Goal: Information Seeking & Learning: Learn about a topic

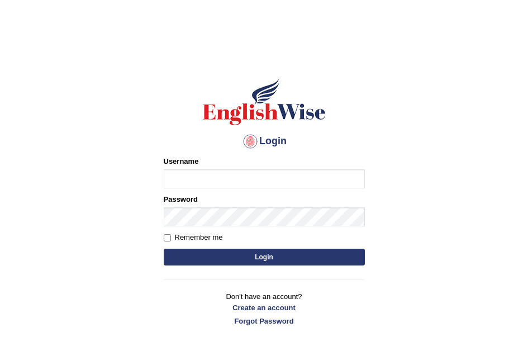
type input "navdeep2024"
click at [214, 255] on button "Login" at bounding box center [264, 256] width 201 height 17
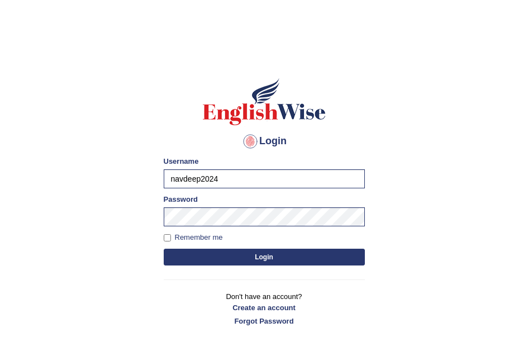
click at [214, 255] on button "Login" at bounding box center [264, 256] width 201 height 17
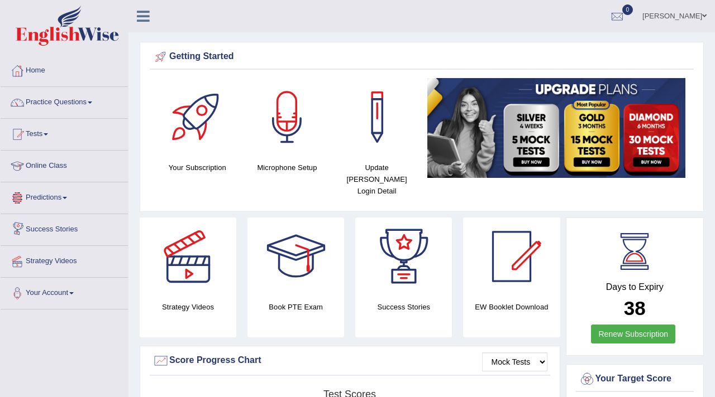
click at [57, 197] on link "Predictions" at bounding box center [64, 197] width 127 height 28
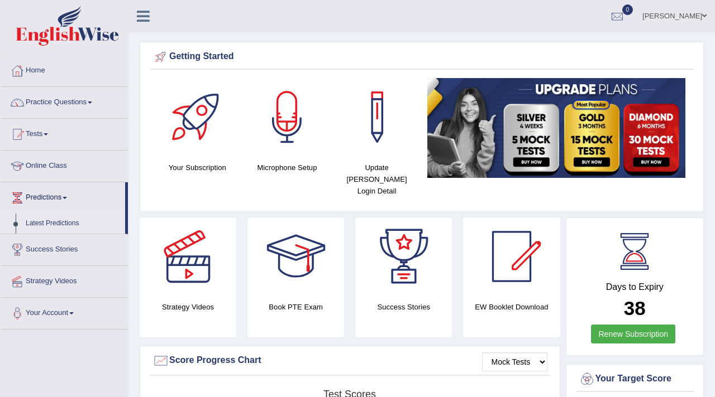
click at [55, 223] on link "Latest Predictions" at bounding box center [73, 224] width 104 height 20
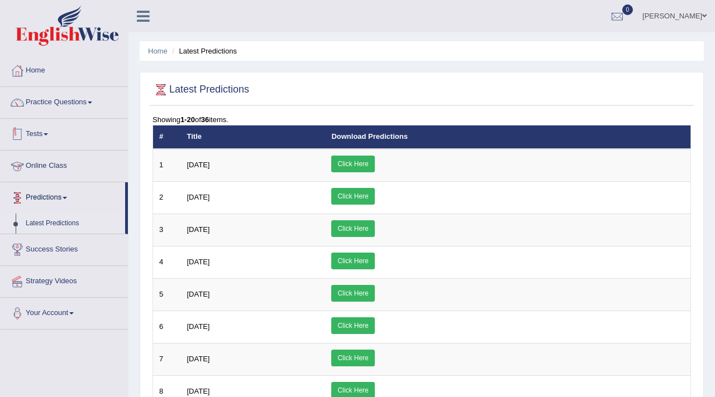
click at [50, 138] on link "Tests" at bounding box center [64, 133] width 127 height 28
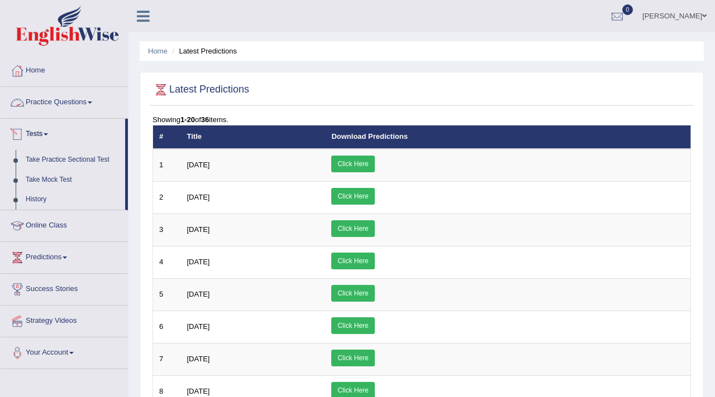
click at [49, 104] on link "Practice Questions" at bounding box center [64, 101] width 127 height 28
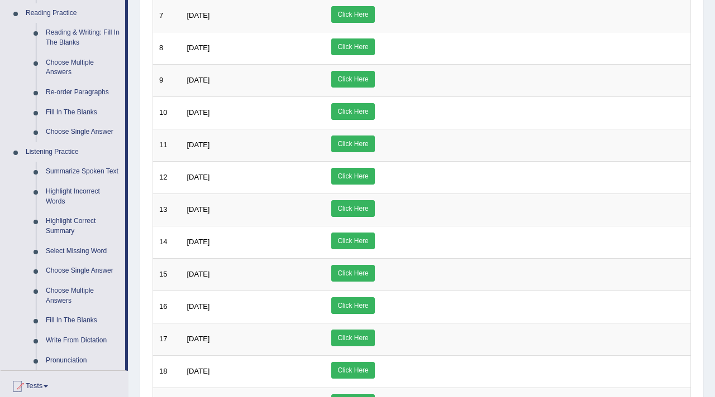
scroll to position [349, 0]
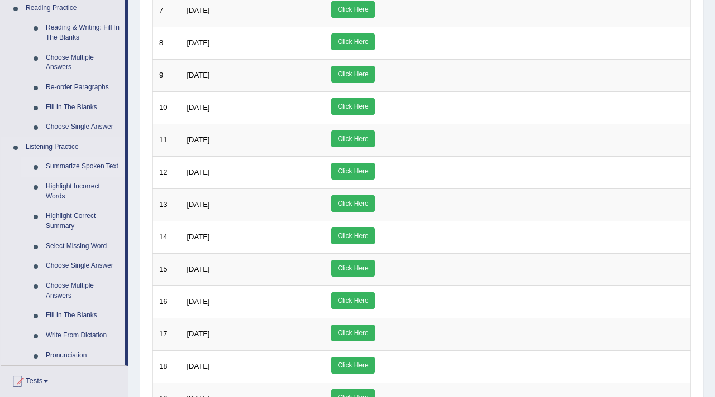
click at [64, 167] on link "Summarize Spoken Text" at bounding box center [83, 167] width 84 height 20
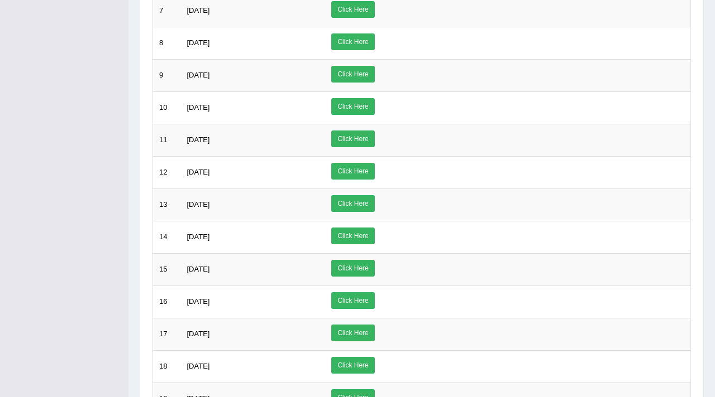
scroll to position [181, 0]
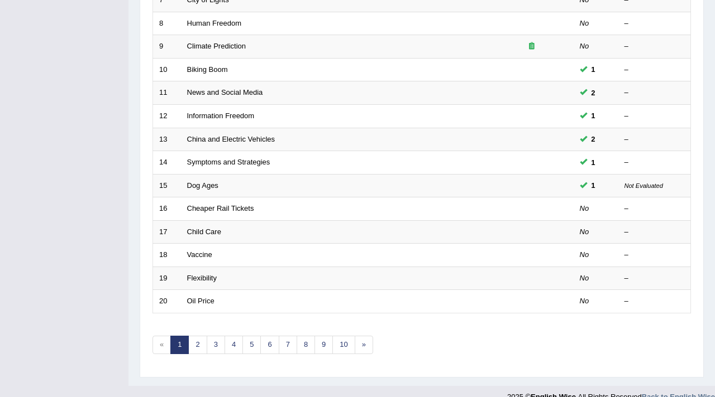
scroll to position [342, 0]
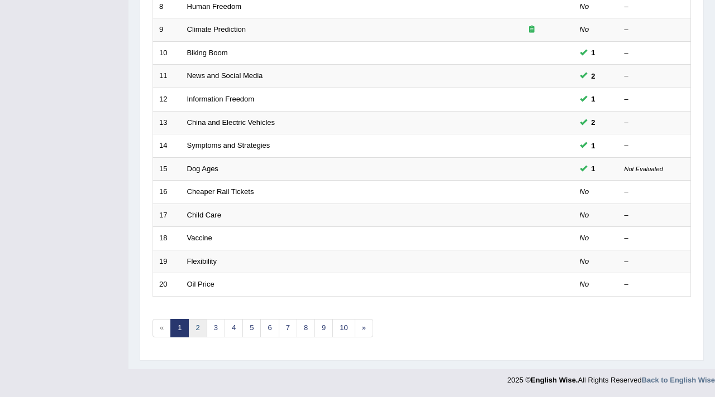
click at [199, 327] on link "2" at bounding box center [197, 328] width 18 height 18
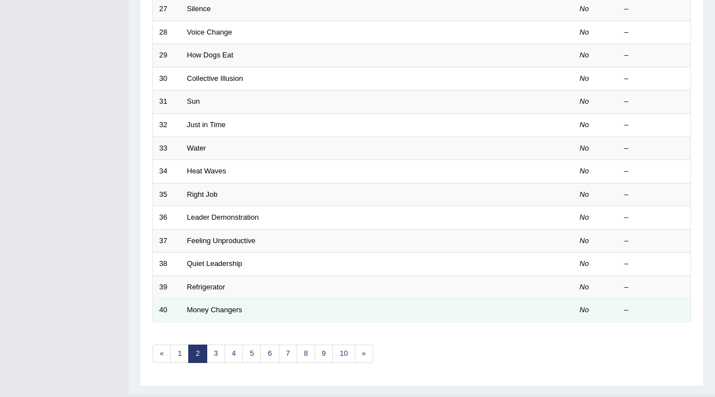
scroll to position [315, 0]
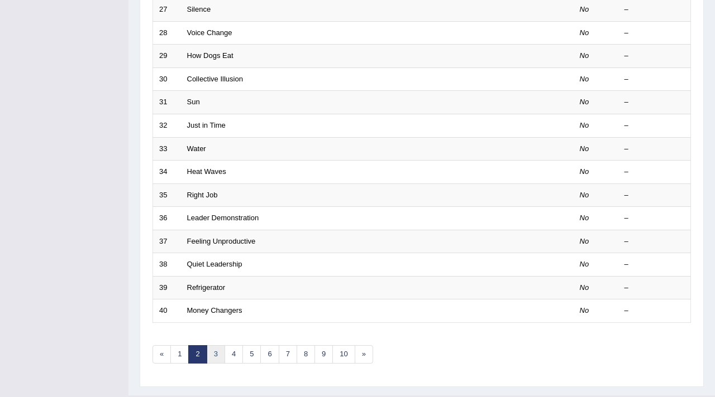
click at [217, 349] on link "3" at bounding box center [216, 355] width 18 height 18
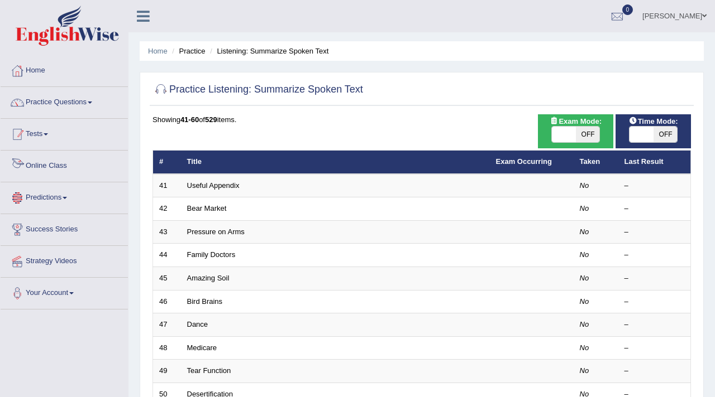
click at [41, 136] on link "Tests" at bounding box center [64, 133] width 127 height 28
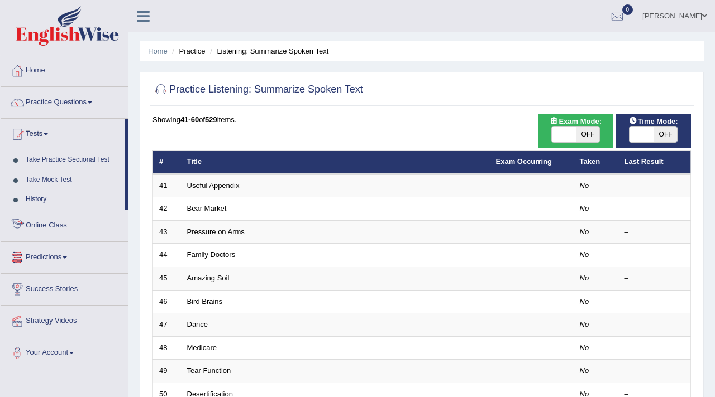
click at [43, 255] on link "Predictions" at bounding box center [64, 256] width 127 height 28
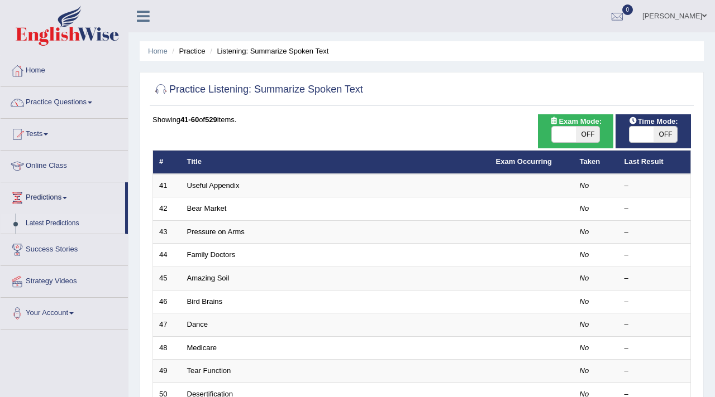
click at [61, 222] on link "Latest Predictions" at bounding box center [73, 224] width 104 height 20
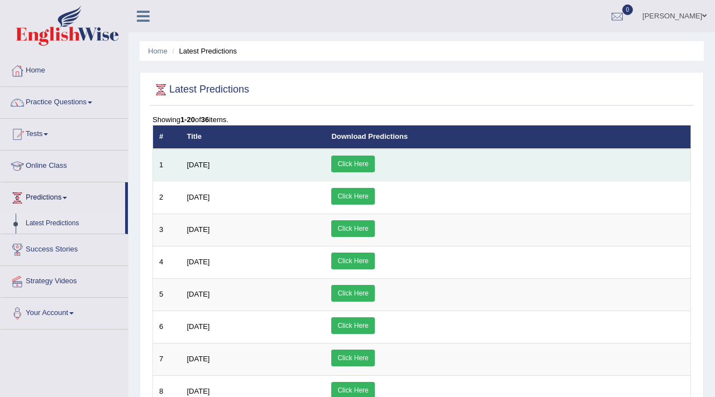
click at [374, 164] on link "Click Here" at bounding box center [352, 164] width 43 height 17
